Goal: Answer question/provide support: Answer question/provide support

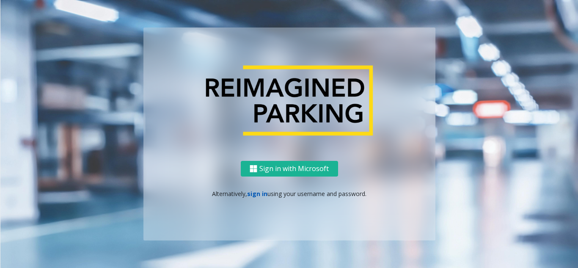
click at [263, 195] on link "sign in" at bounding box center [257, 193] width 20 height 8
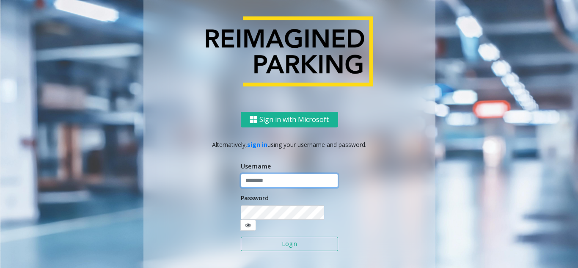
click at [266, 186] on input "text" at bounding box center [289, 180] width 97 height 14
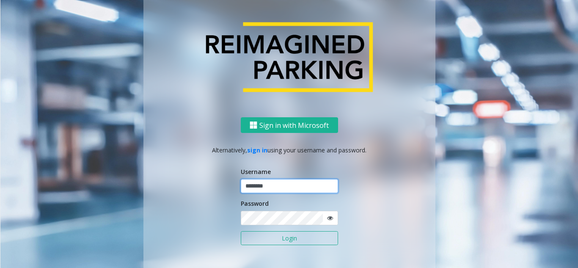
type input "********"
click at [241, 231] on button "Login" at bounding box center [289, 238] width 97 height 14
click at [261, 234] on button "Login" at bounding box center [289, 238] width 97 height 14
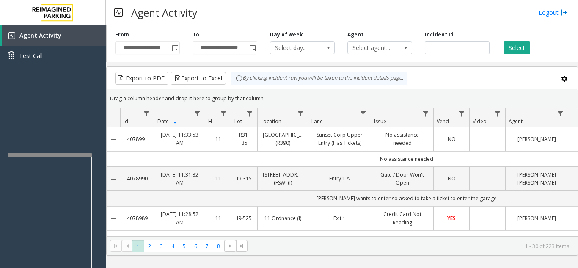
click at [60, 156] on div at bounding box center [50, 154] width 85 height 3
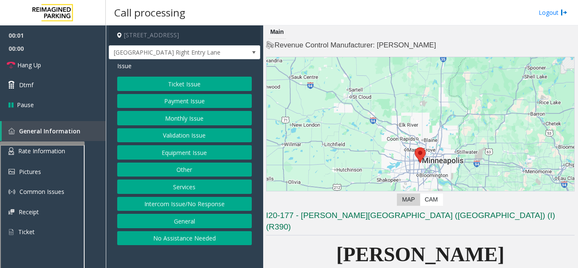
click at [42, 142] on div at bounding box center [42, 142] width 85 height 3
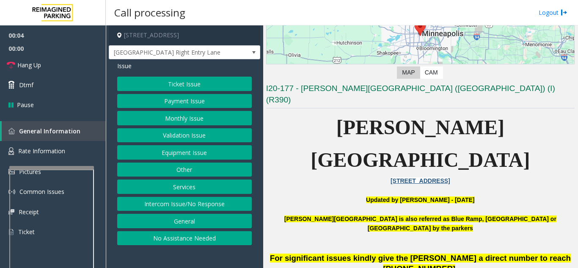
click at [53, 167] on div at bounding box center [51, 167] width 85 height 3
click at [63, 68] on link "Hang Up" at bounding box center [53, 65] width 106 height 20
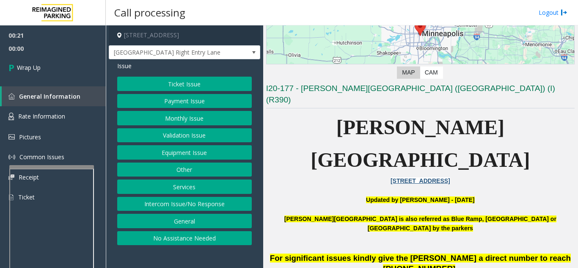
click at [217, 205] on button "Intercom Issue/No Response" at bounding box center [184, 204] width 134 height 14
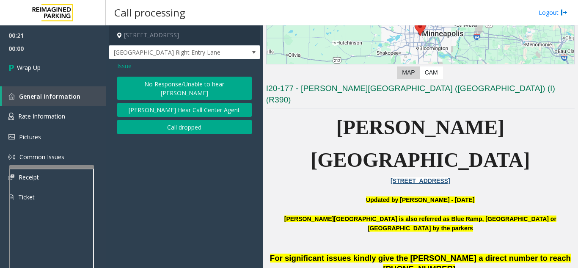
click at [182, 86] on button "No Response/Unable to hear [PERSON_NAME]" at bounding box center [184, 88] width 134 height 23
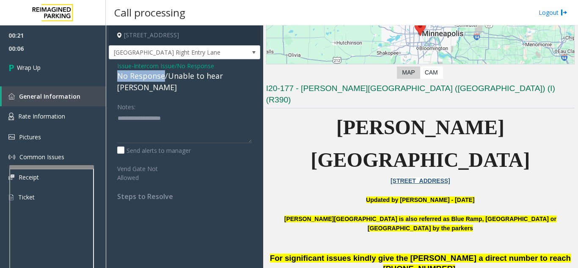
drag, startPoint x: 116, startPoint y: 74, endPoint x: 164, endPoint y: 77, distance: 47.9
click at [164, 77] on div "Issue - Intercom Issue/No Response No Response/Unable to hear [PERSON_NAME] Not…" at bounding box center [184, 134] width 151 height 150
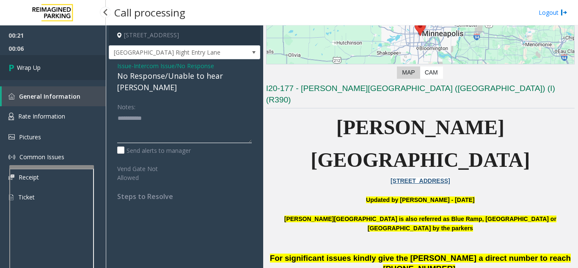
type textarea "**********"
click at [52, 58] on link "Wrap Up" at bounding box center [53, 67] width 106 height 25
